Goal: Obtain resource: Obtain resource

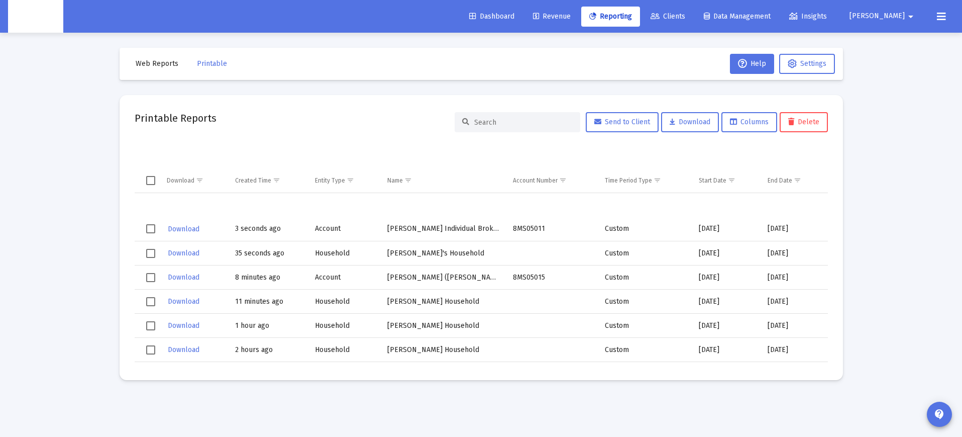
click at [365, 118] on div "Printable Reports Send to Client Download Columns Delete" at bounding box center [481, 122] width 693 height 24
click at [508, 119] on input at bounding box center [523, 122] width 98 height 9
click at [174, 66] on span "Web Reports" at bounding box center [157, 63] width 43 height 9
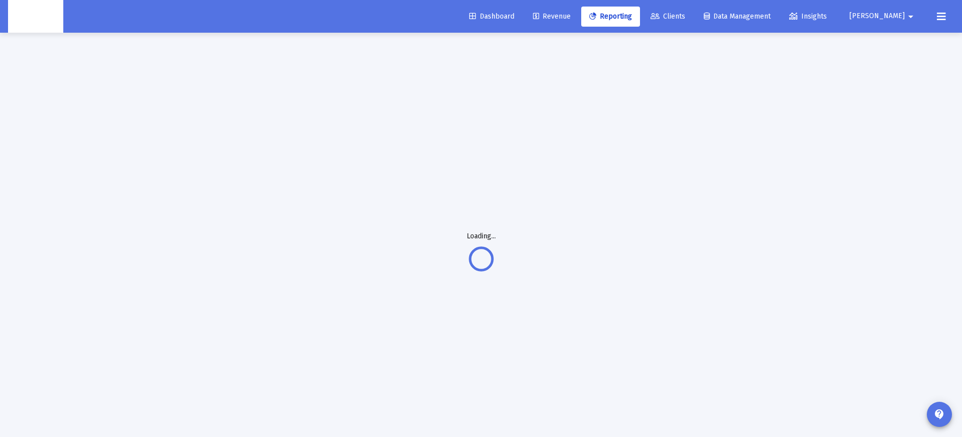
scroll to position [2, 0]
select select "View all"
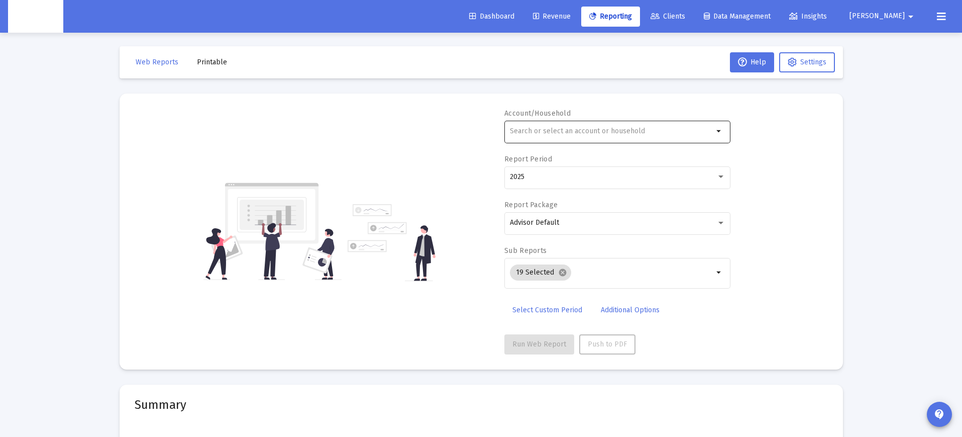
click at [592, 125] on div at bounding box center [611, 131] width 203 height 25
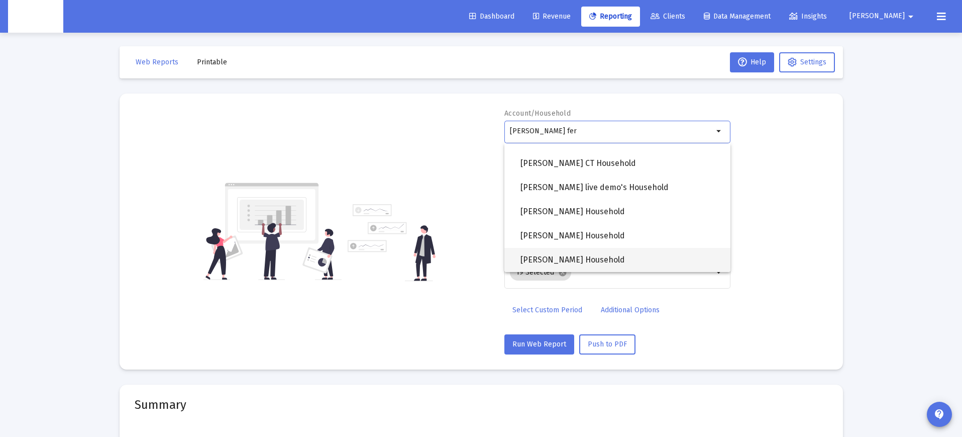
scroll to position [257, 0]
type input "[PERSON_NAME] fer"
drag, startPoint x: 621, startPoint y: 62, endPoint x: 659, endPoint y: 43, distance: 42.2
click at [623, 61] on mat-toolbar-row "Web Reports Printable Help Settings" at bounding box center [481, 62] width 723 height 32
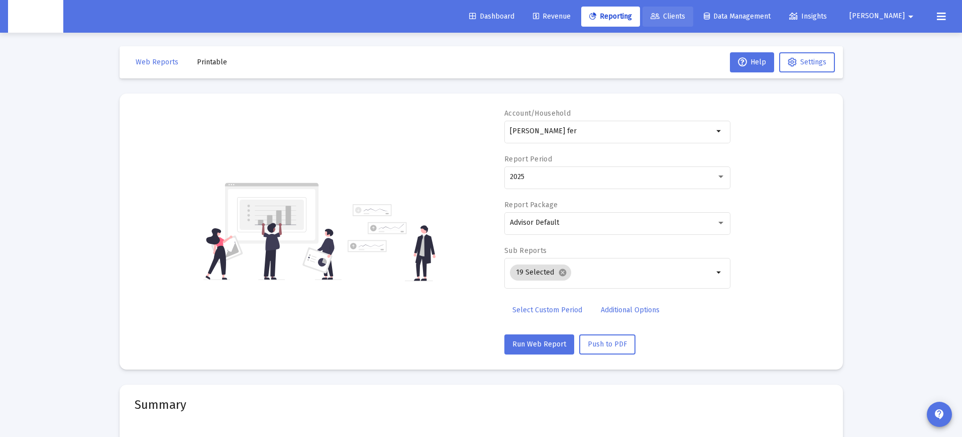
click at [685, 20] on span "Clients" at bounding box center [668, 16] width 35 height 9
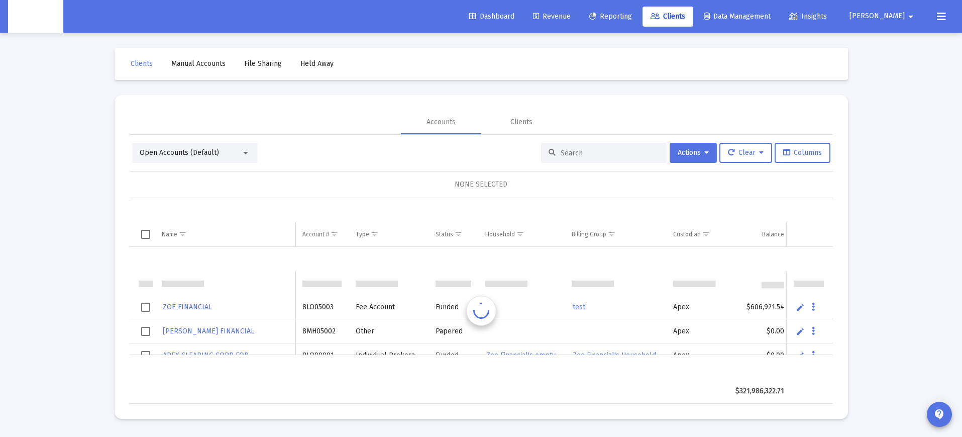
scroll to position [24, 0]
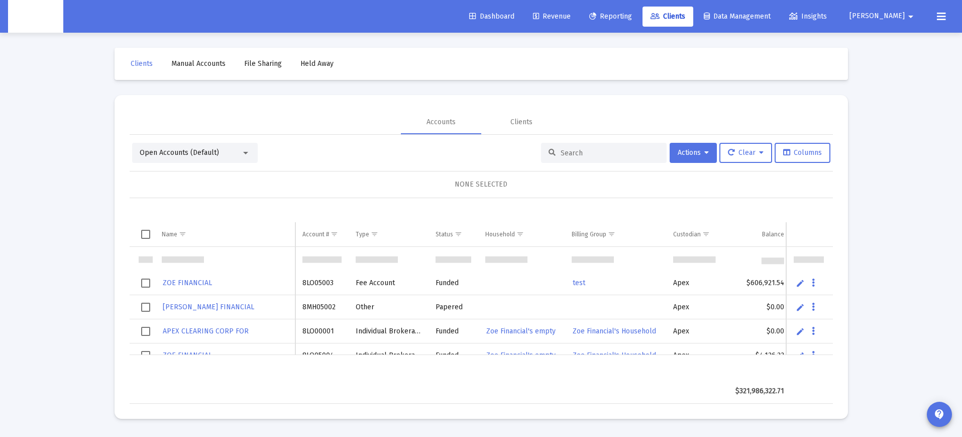
click at [605, 152] on input at bounding box center [610, 153] width 98 height 9
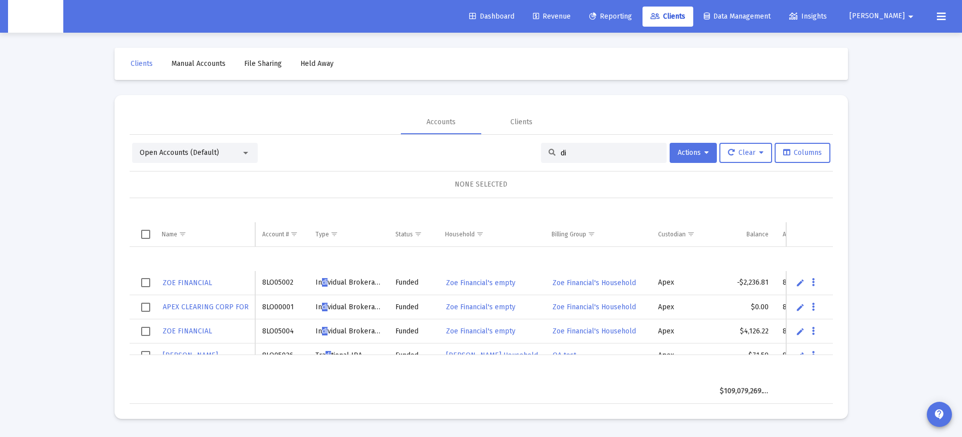
click at [202, 155] on span "Open Accounts (Default)" at bounding box center [179, 152] width 79 height 9
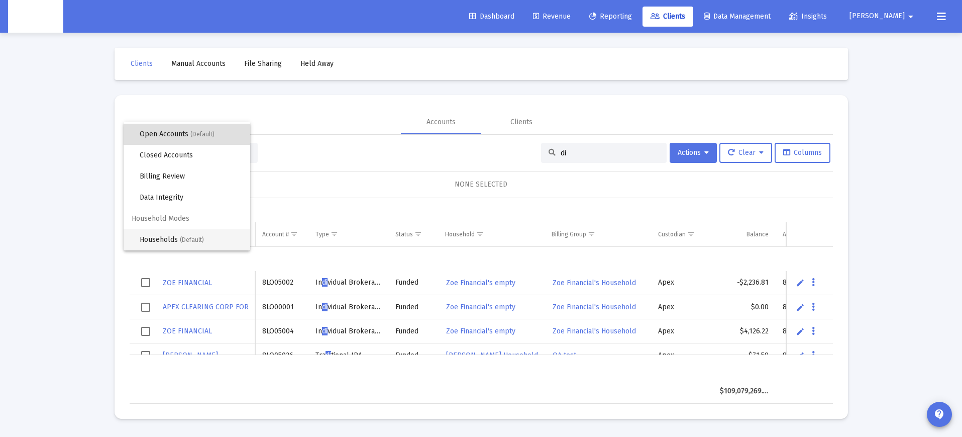
scroll to position [19, 0]
click at [178, 233] on span "Households (Default)" at bounding box center [191, 239] width 102 height 21
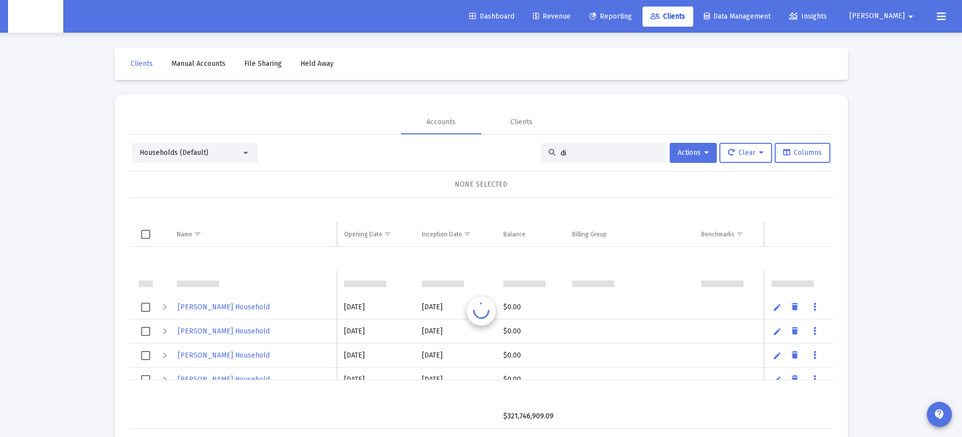
scroll to position [24, 0]
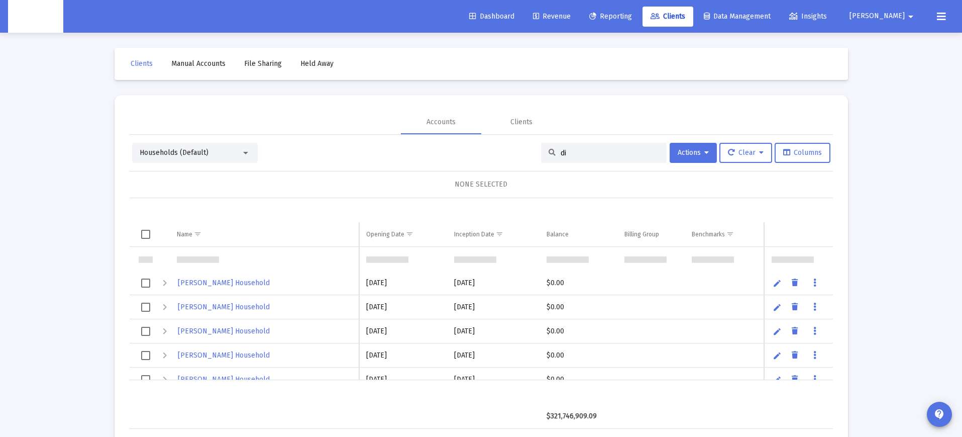
click at [588, 154] on input "di" at bounding box center [610, 153] width 98 height 9
type input "d"
type input "g"
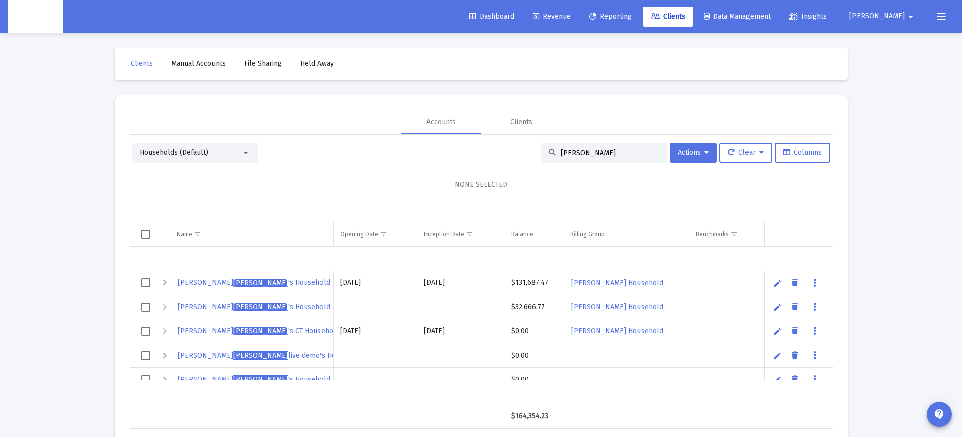
scroll to position [0, 0]
type input "[PERSON_NAME]"
click at [307, 288] on div "[PERSON_NAME] 's Household REAL" at bounding box center [251, 282] width 149 height 15
click at [164, 283] on div "Expand" at bounding box center [165, 282] width 12 height 12
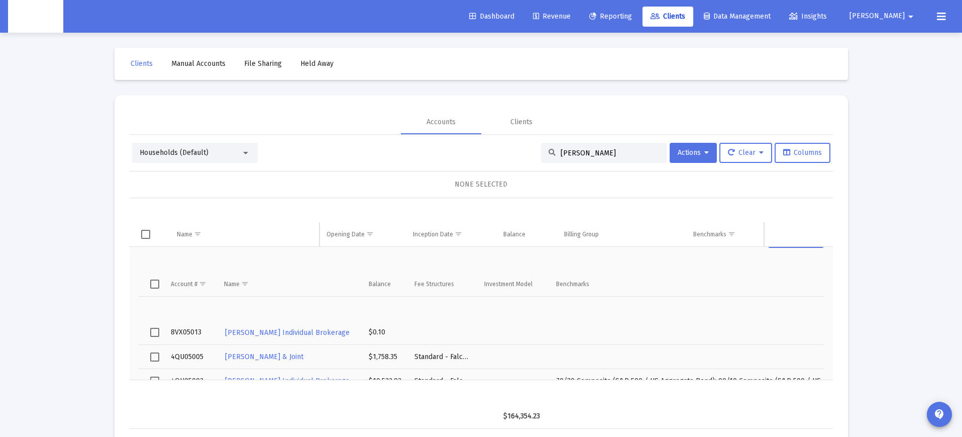
click at [190, 332] on td "8VX05013" at bounding box center [190, 332] width 53 height 24
copy td "8VX05013"
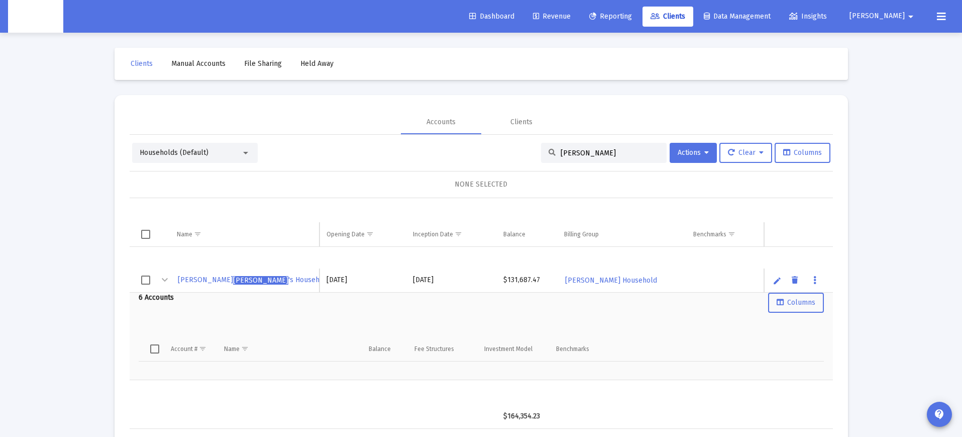
click at [162, 280] on div "Collapse" at bounding box center [165, 280] width 12 height 12
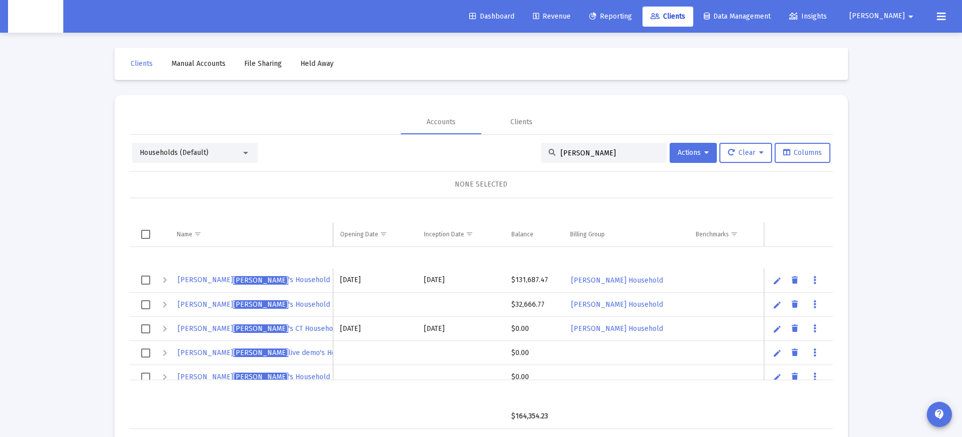
click at [236, 282] on span "[PERSON_NAME] 's Household REAL" at bounding box center [263, 279] width 170 height 9
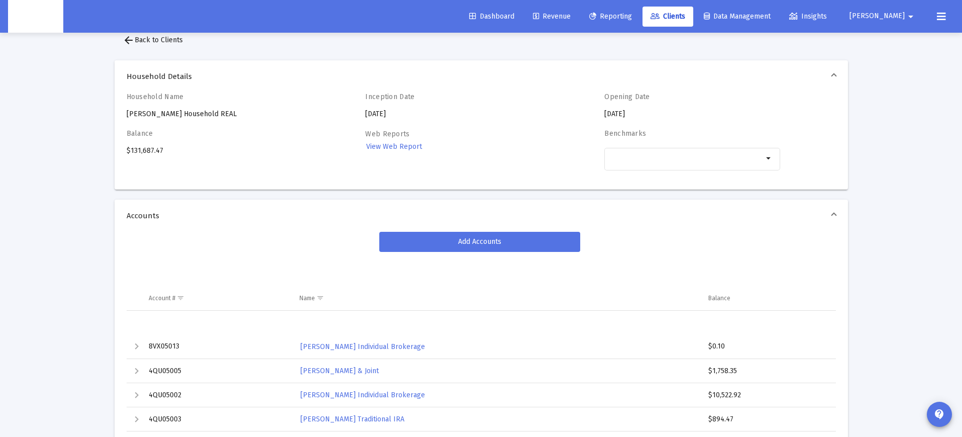
click at [406, 145] on span "View Web Report" at bounding box center [394, 146] width 56 height 9
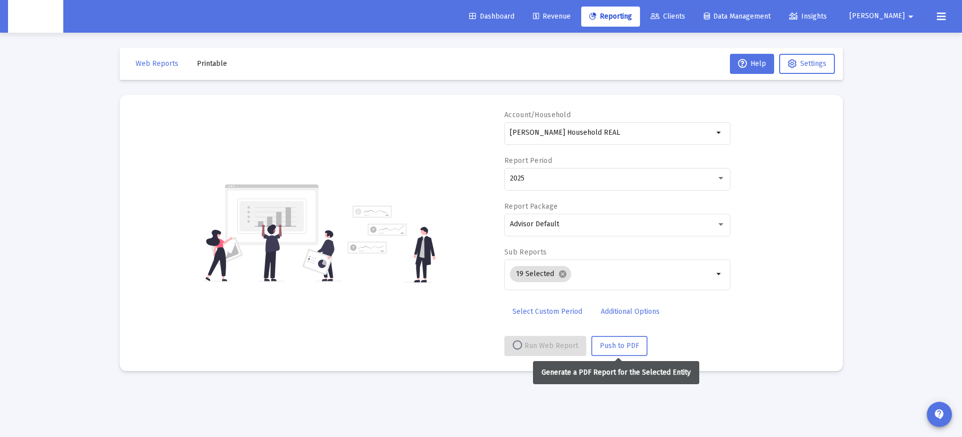
click at [612, 347] on span "Push to PDF" at bounding box center [619, 345] width 39 height 9
select select "View all"
